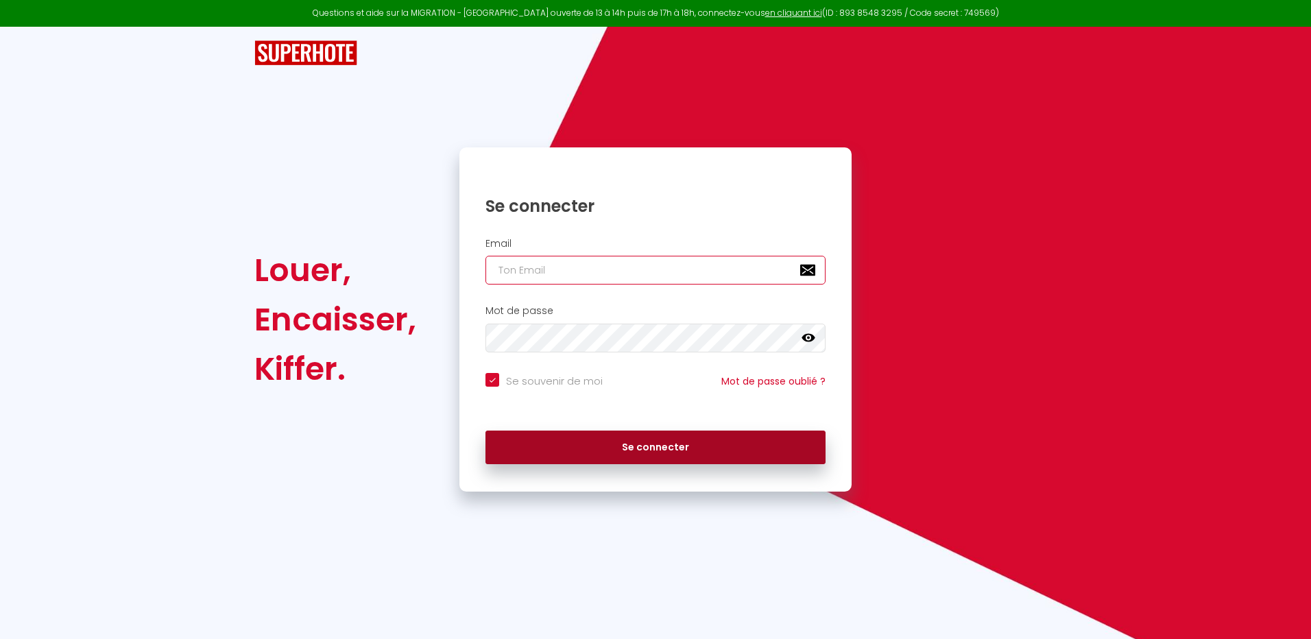
type input "[EMAIL_ADDRESS][DOMAIN_NAME]"
click at [649, 451] on button "Se connecter" at bounding box center [656, 448] width 340 height 34
checkbox input "true"
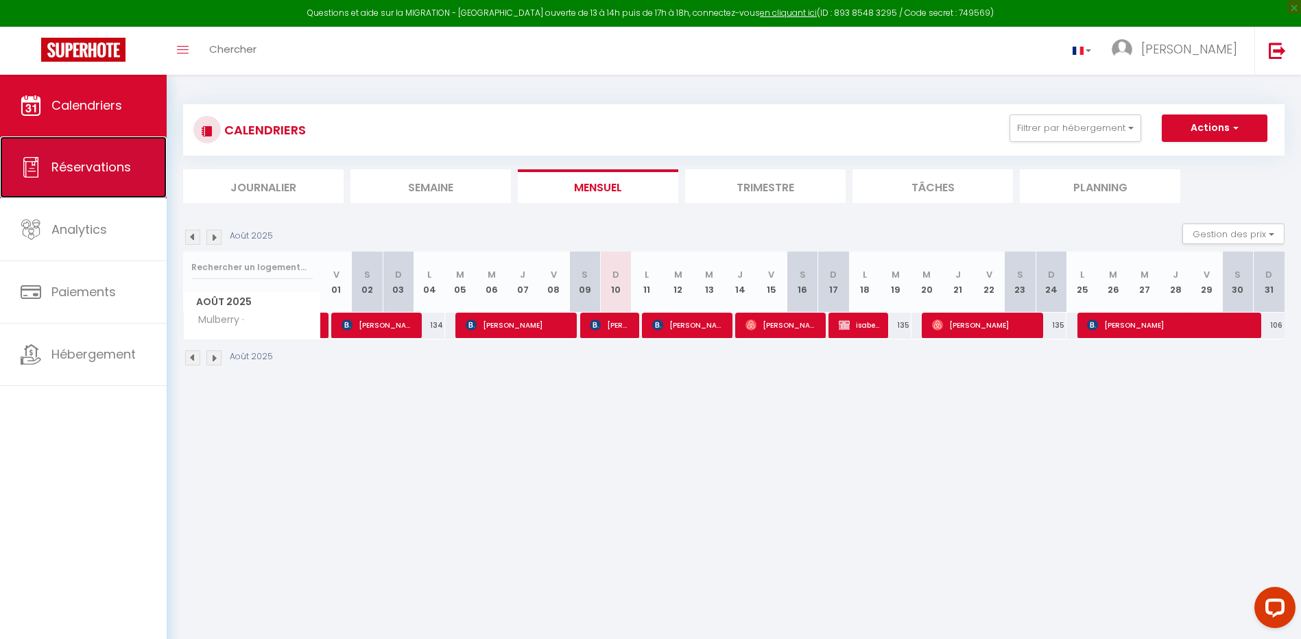
click at [126, 172] on span "Réservations" at bounding box center [91, 166] width 80 height 17
select select "not_cancelled"
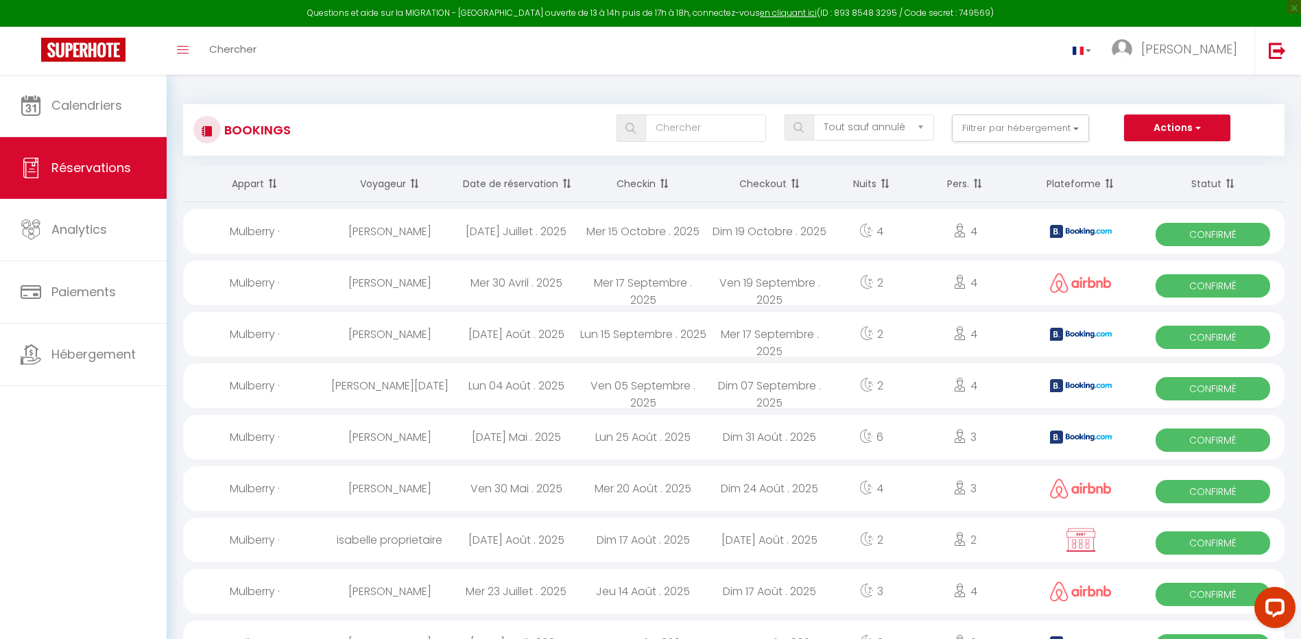
click at [515, 182] on th "Date de réservation" at bounding box center [516, 184] width 127 height 36
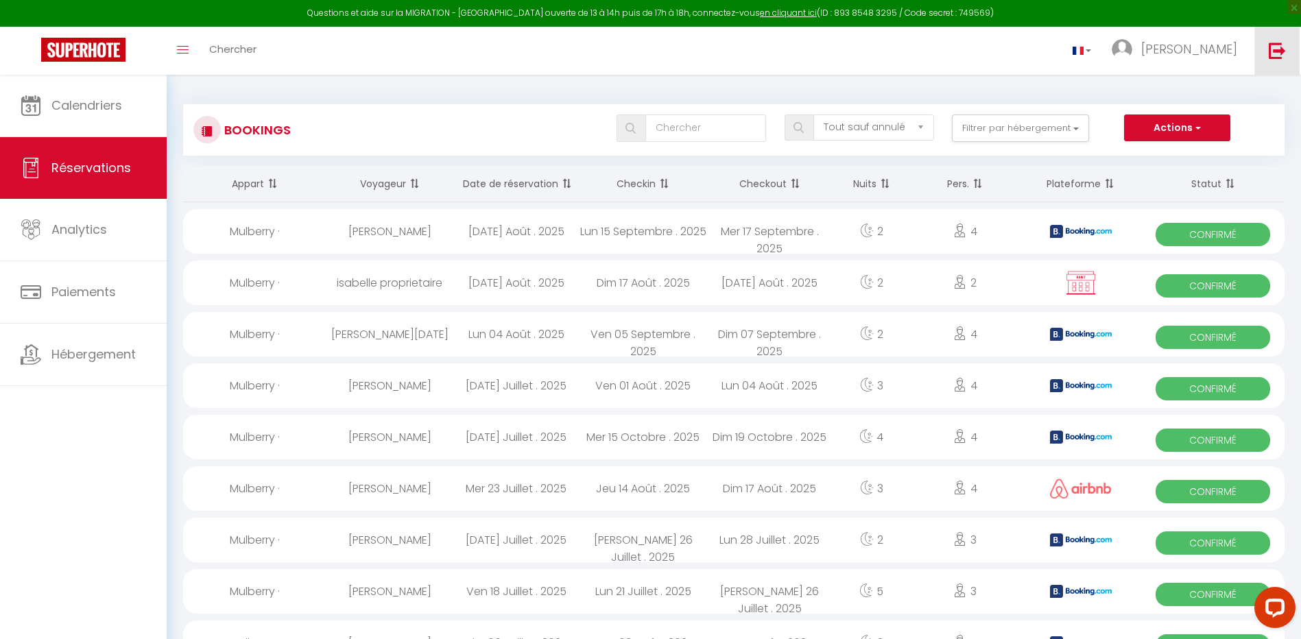
click at [1271, 50] on img at bounding box center [1277, 50] width 17 height 17
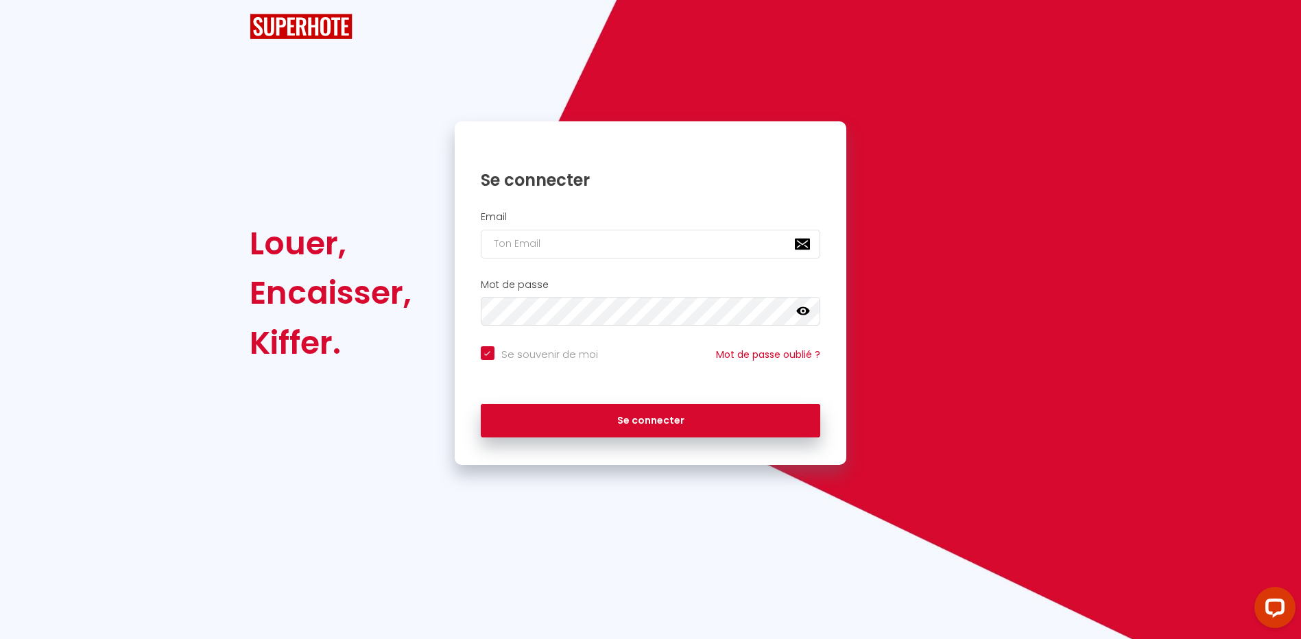
checkbox input "true"
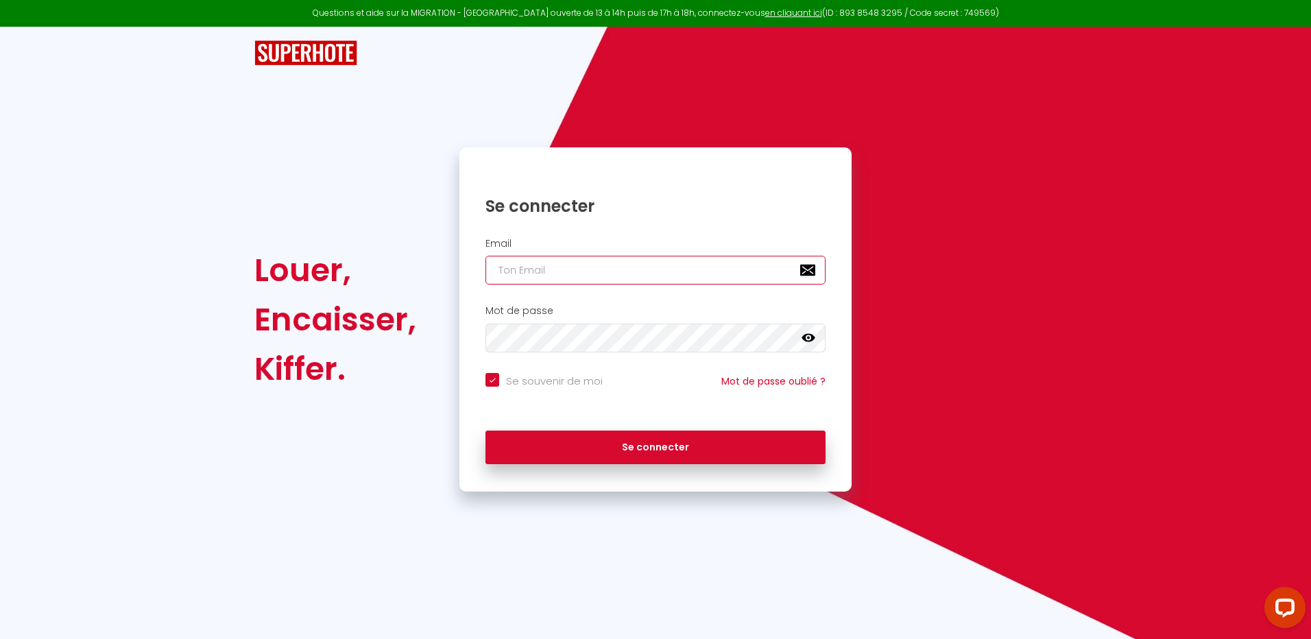
type input "[EMAIL_ADDRESS][DOMAIN_NAME]"
checkbox input "true"
